Goal: Task Accomplishment & Management: Manage account settings

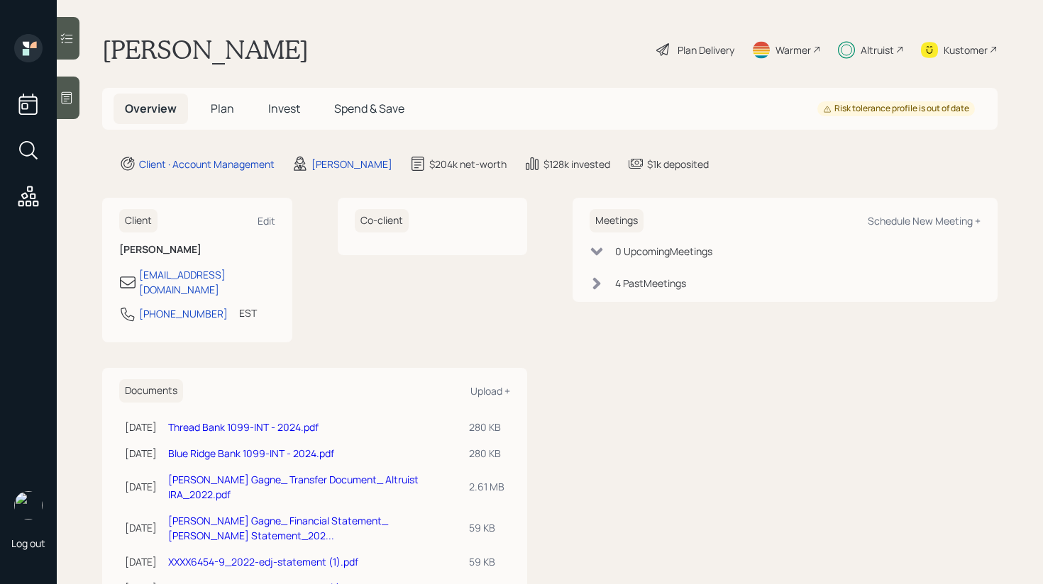
click at [680, 44] on div "Plan Delivery" at bounding box center [705, 50] width 57 height 15
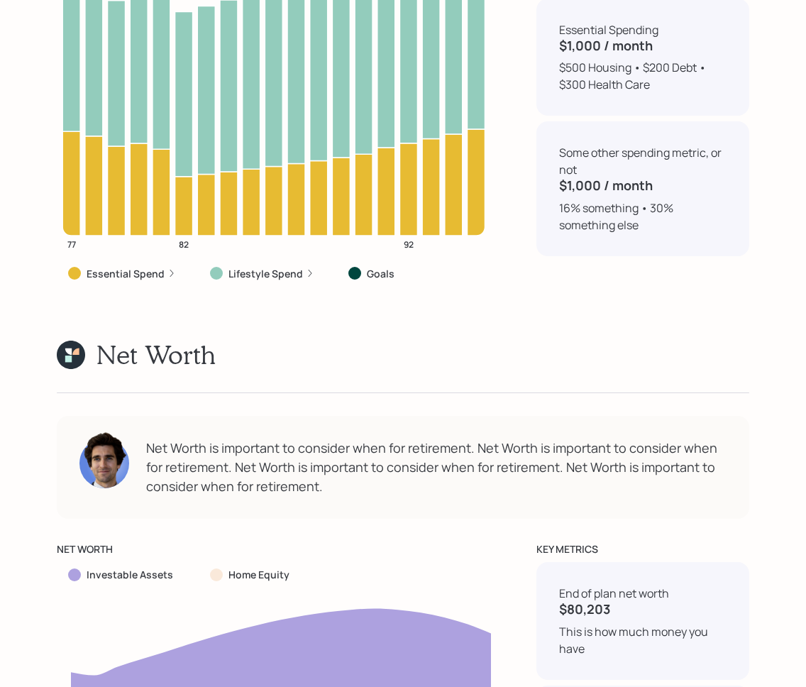
scroll to position [6727, 0]
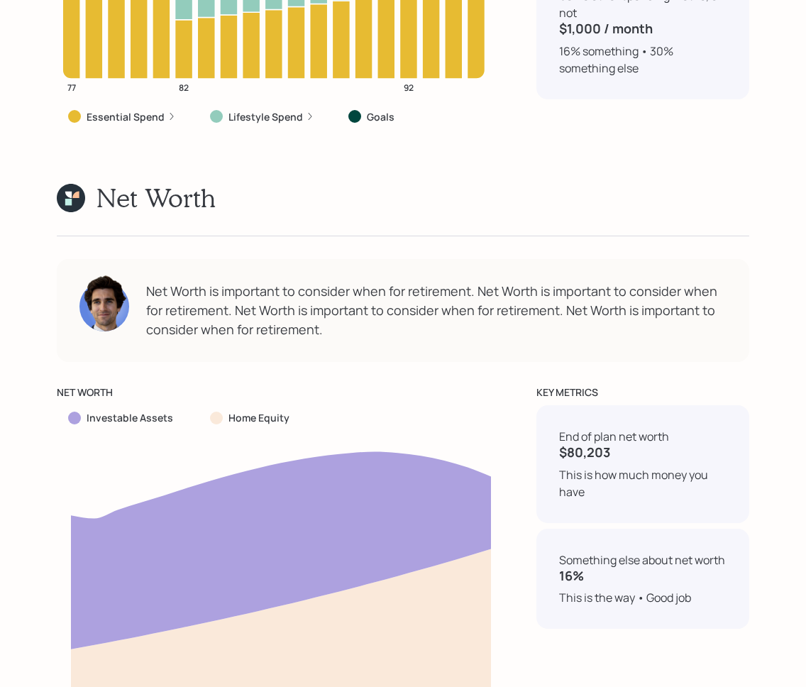
click at [367, 291] on div "Net Worth is important to consider when for retirement. Net Worth is important …" at bounding box center [436, 310] width 580 height 57
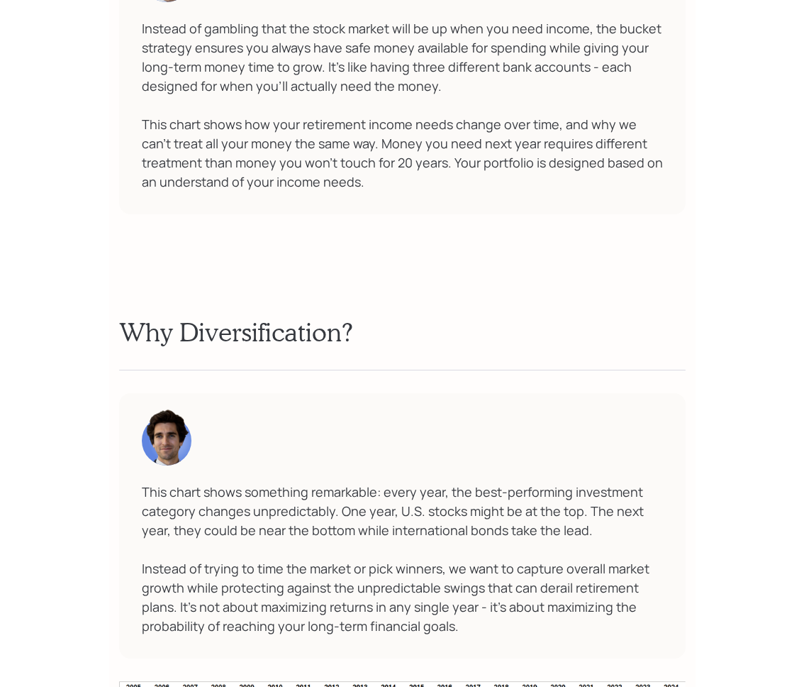
scroll to position [11852, 0]
